Goal: Information Seeking & Learning: Learn about a topic

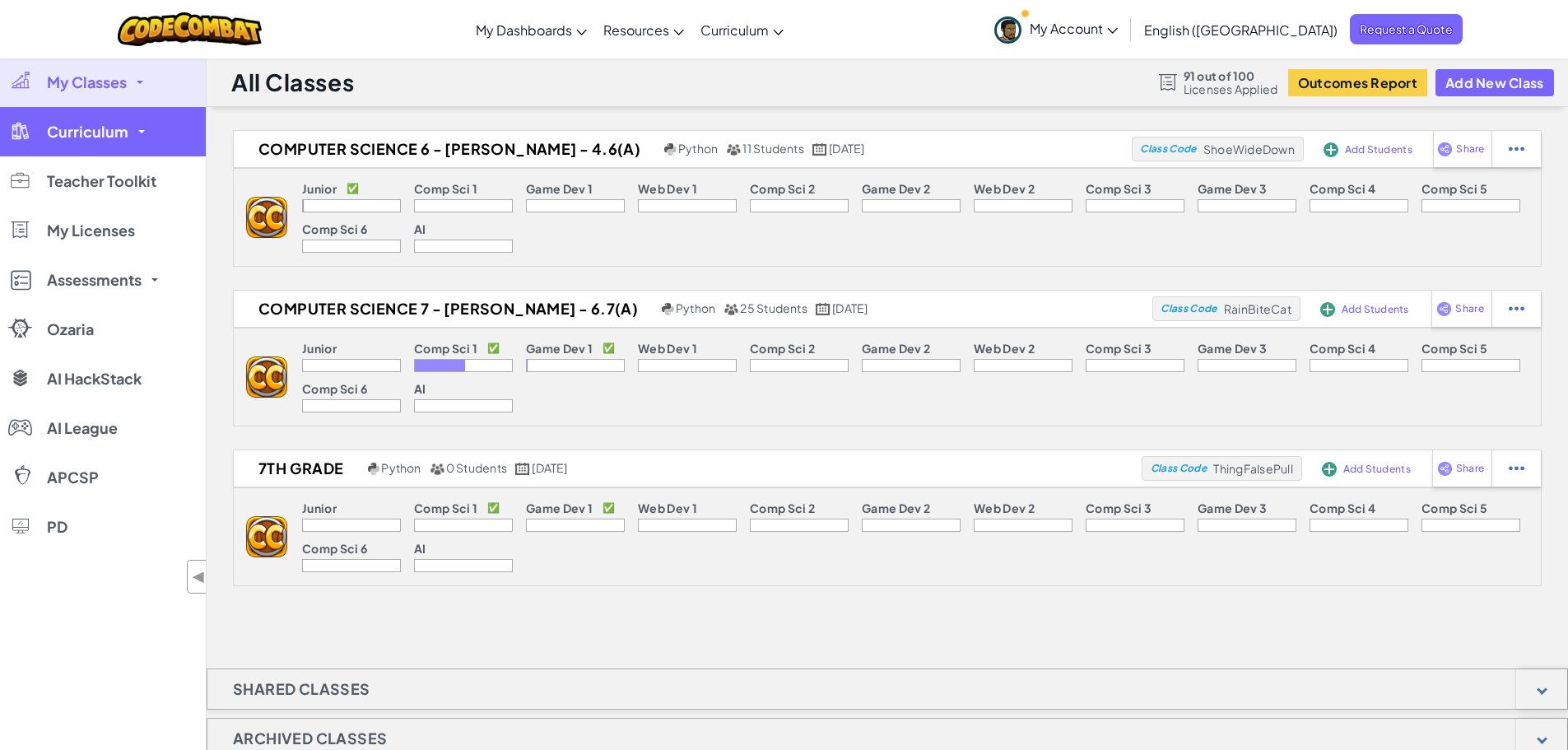
click at [107, 129] on span "Curriculum" at bounding box center [87, 132] width 82 height 15
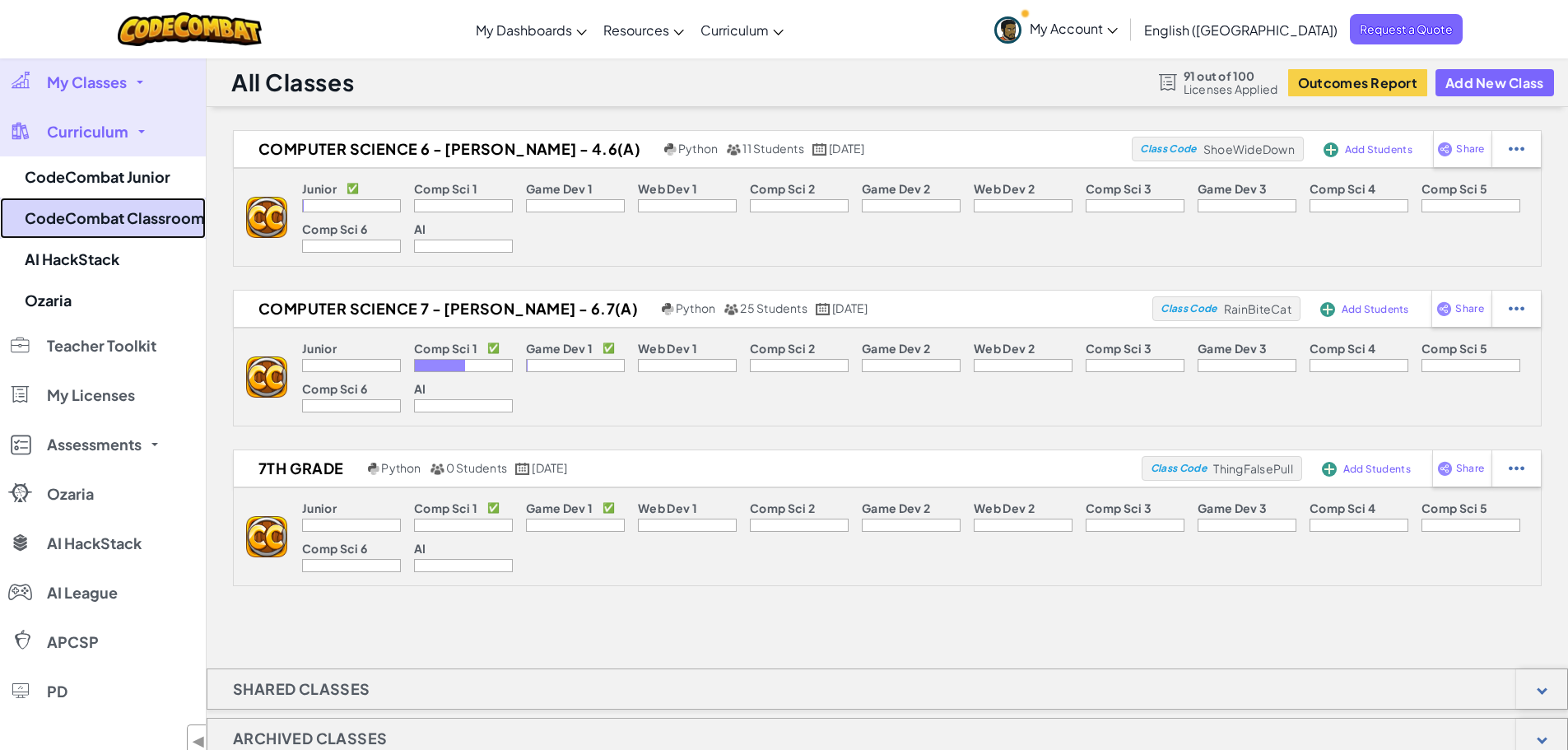
click at [114, 211] on link "CodeCombat Classroom" at bounding box center [103, 218] width 206 height 41
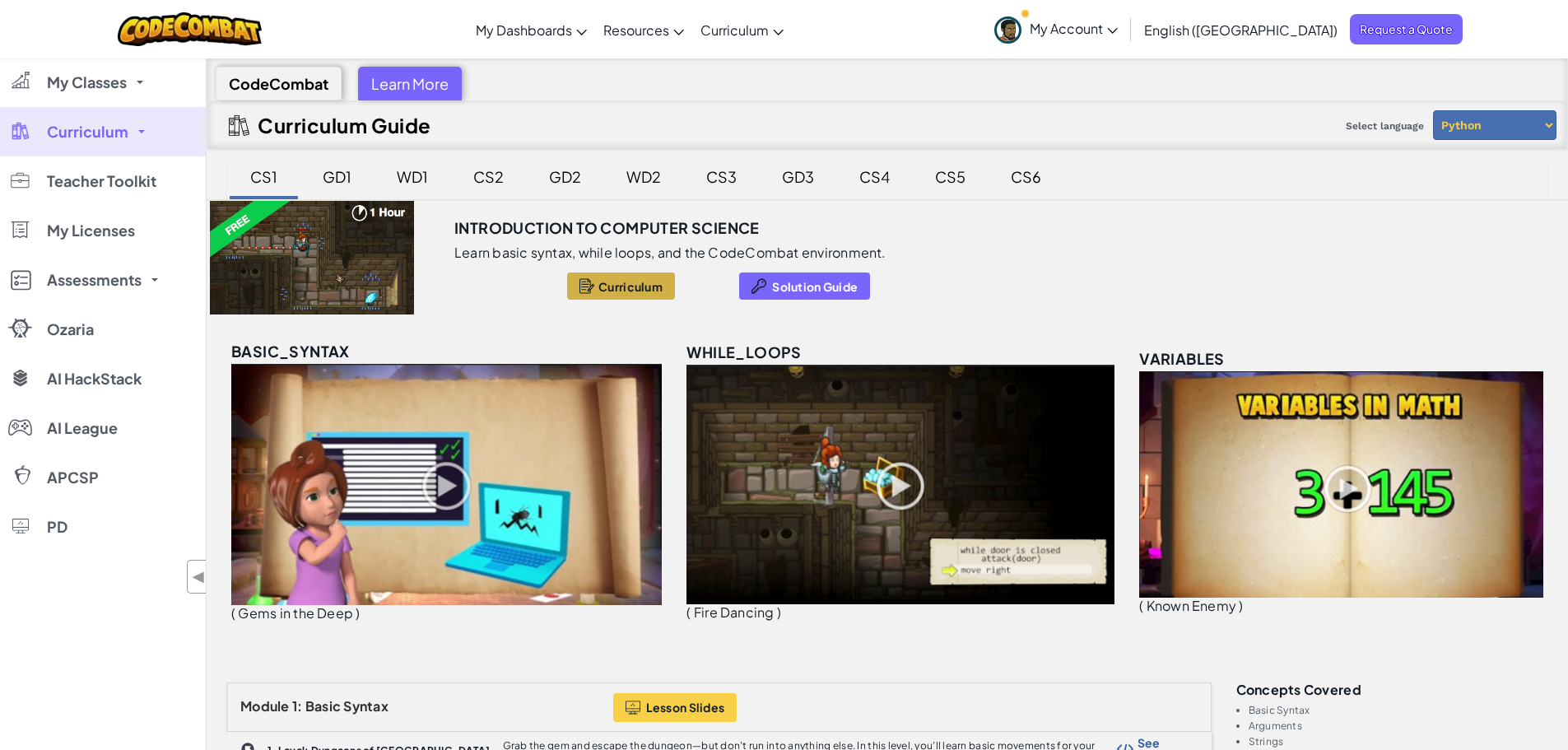
click at [639, 277] on button "Curriculum" at bounding box center [621, 286] width 108 height 27
click at [340, 173] on div "GD1" at bounding box center [336, 177] width 61 height 39
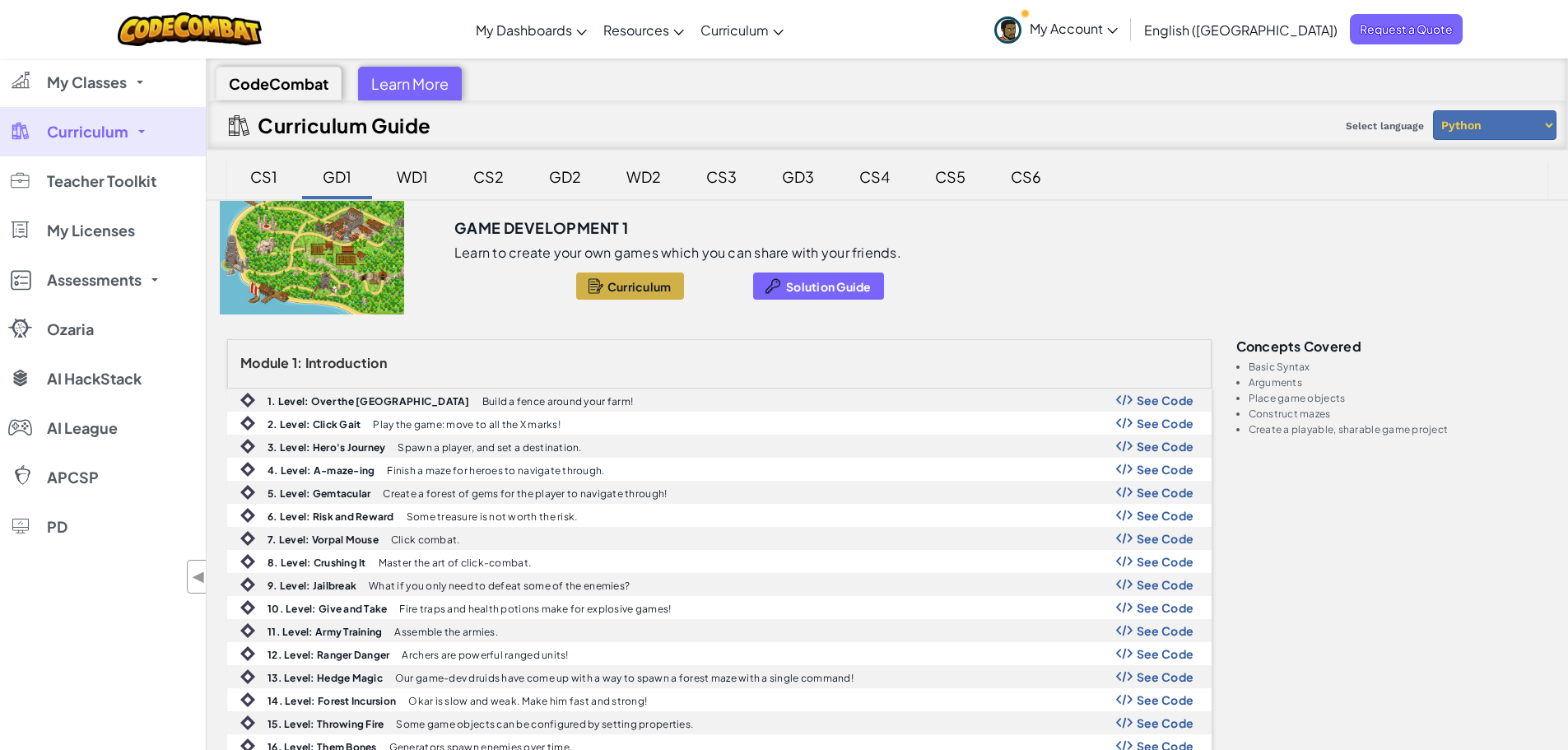
click at [631, 280] on span "Curriculum" at bounding box center [639, 287] width 64 height 13
